Goal: Task Accomplishment & Management: Manage account settings

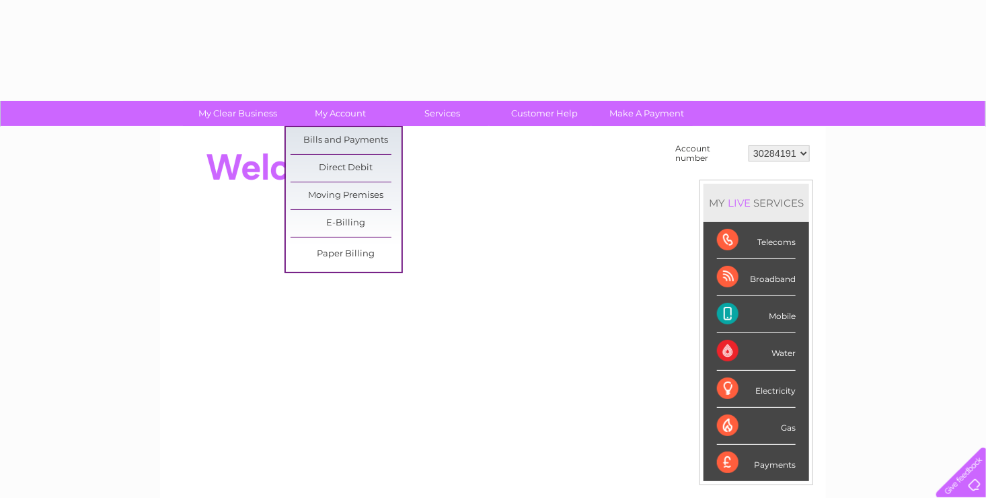
click at [330, 139] on link "Bills and Payments" at bounding box center [346, 140] width 111 height 27
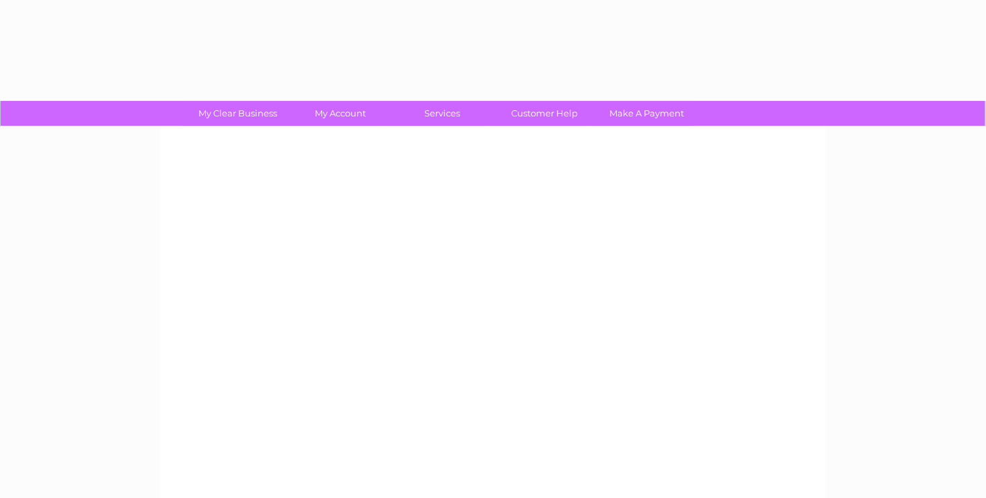
click at [330, 139] on div at bounding box center [493, 315] width 666 height 377
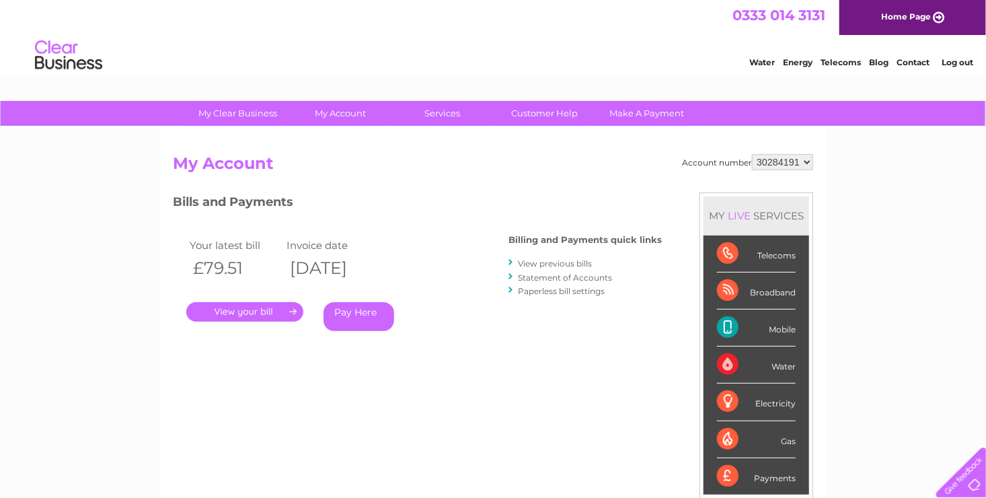
click at [229, 314] on link "." at bounding box center [244, 312] width 117 height 20
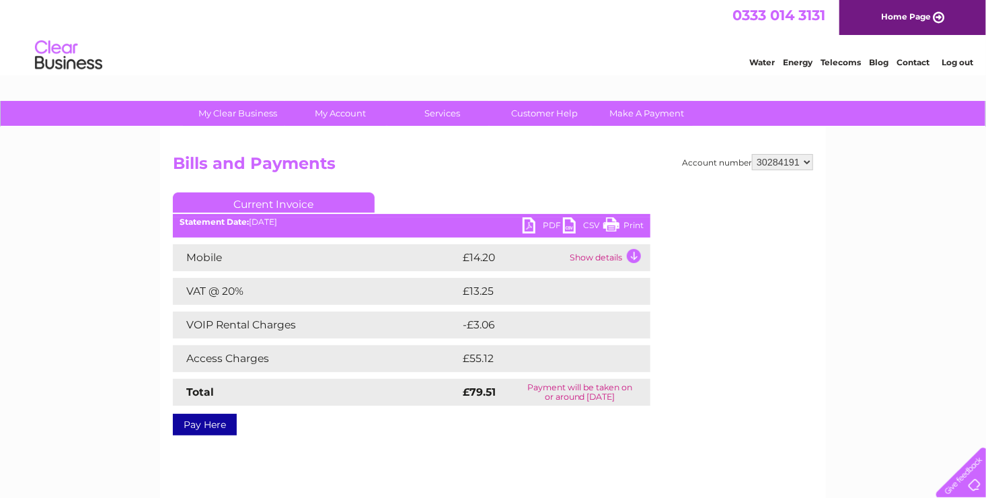
click at [528, 224] on link "PDF" at bounding box center [543, 227] width 40 height 20
